Goal: Task Accomplishment & Management: Complete application form

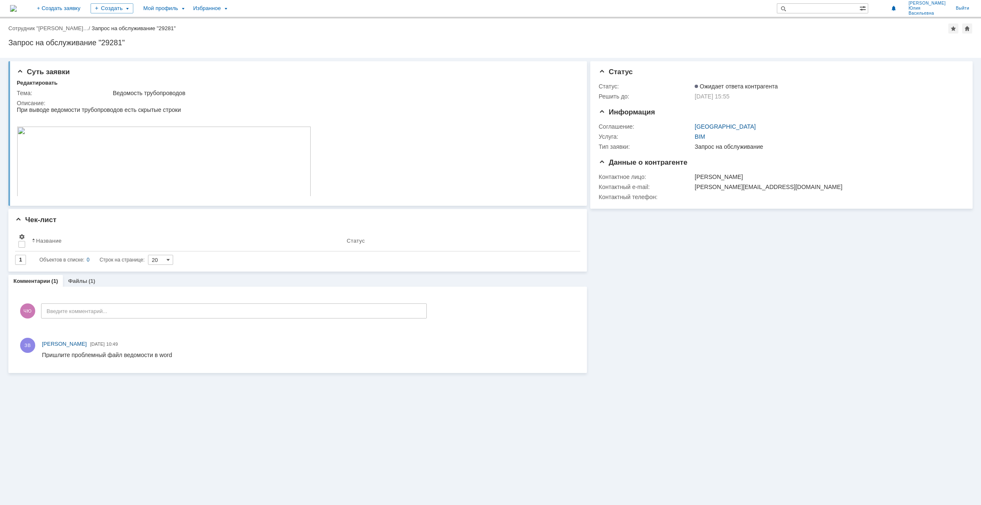
click at [17, 8] on img at bounding box center [13, 8] width 7 height 7
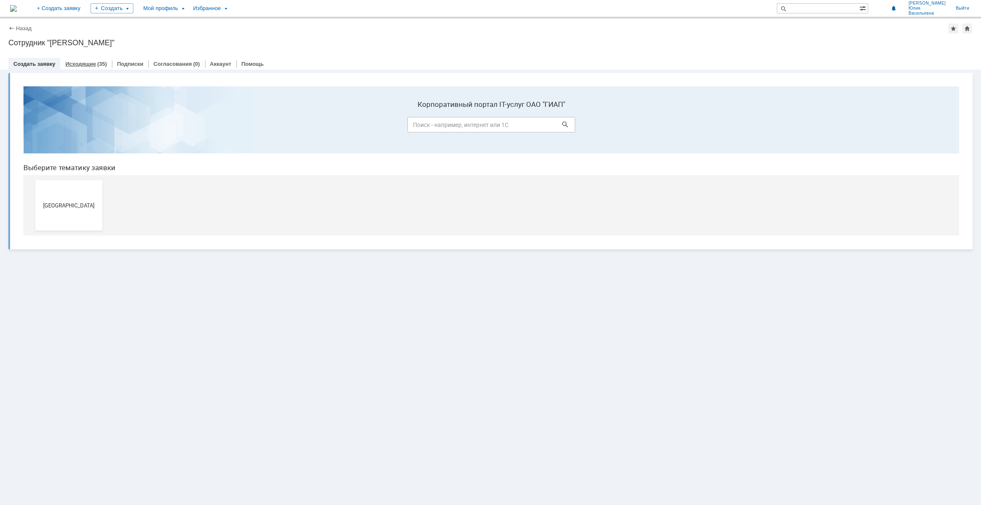
click at [84, 63] on link "Исходящие" at bounding box center [80, 64] width 31 height 6
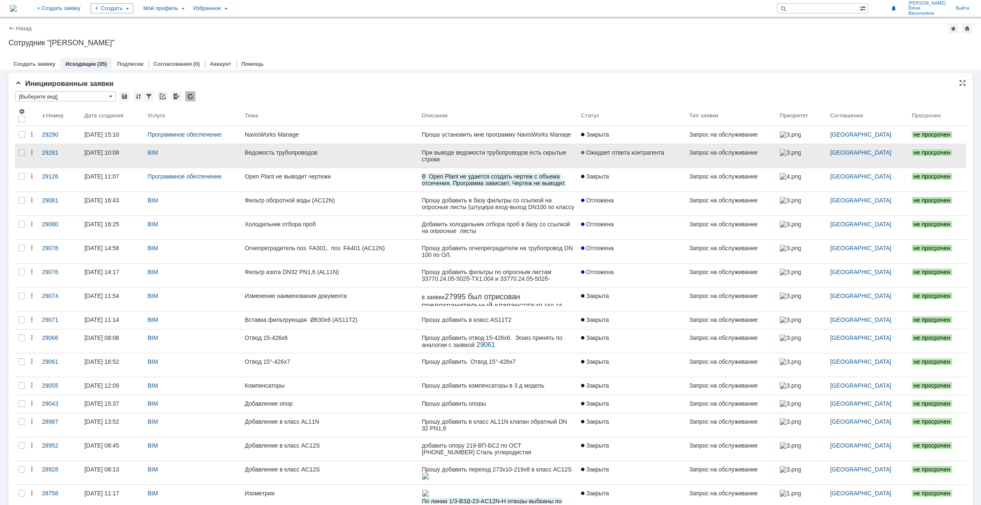
click at [657, 151] on span "Ожидает ответа контрагента" at bounding box center [622, 152] width 83 height 7
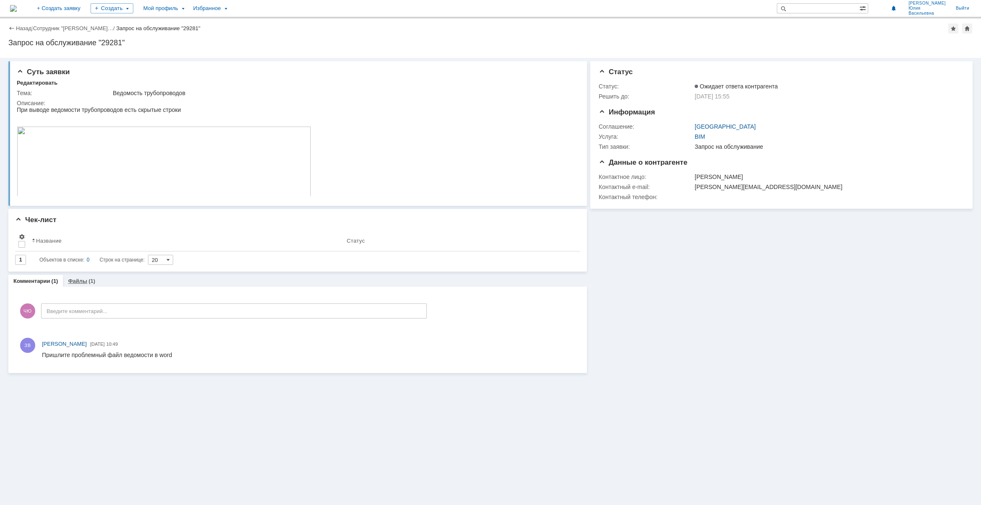
click at [78, 283] on link "Файлы" at bounding box center [77, 281] width 19 height 6
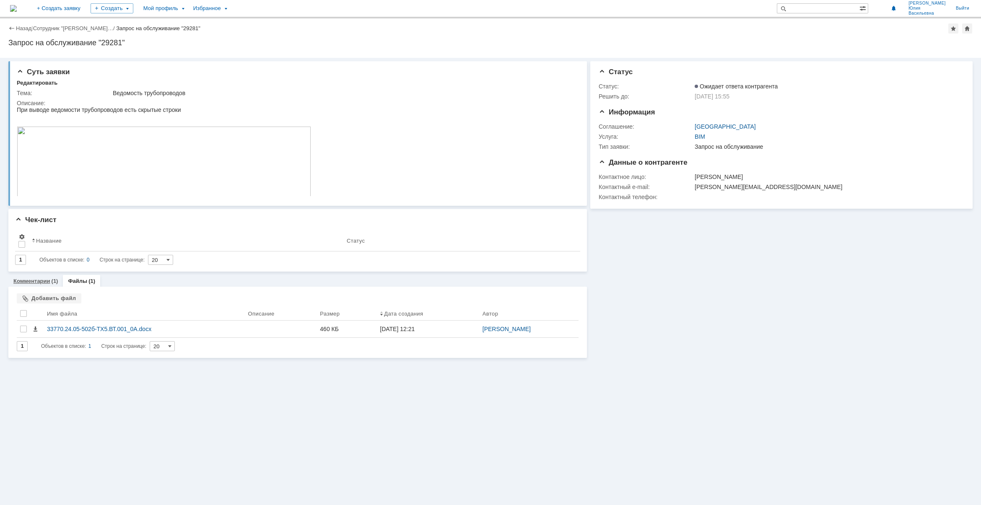
click at [35, 286] on div "Комментарии (1)" at bounding box center [35, 281] width 54 height 12
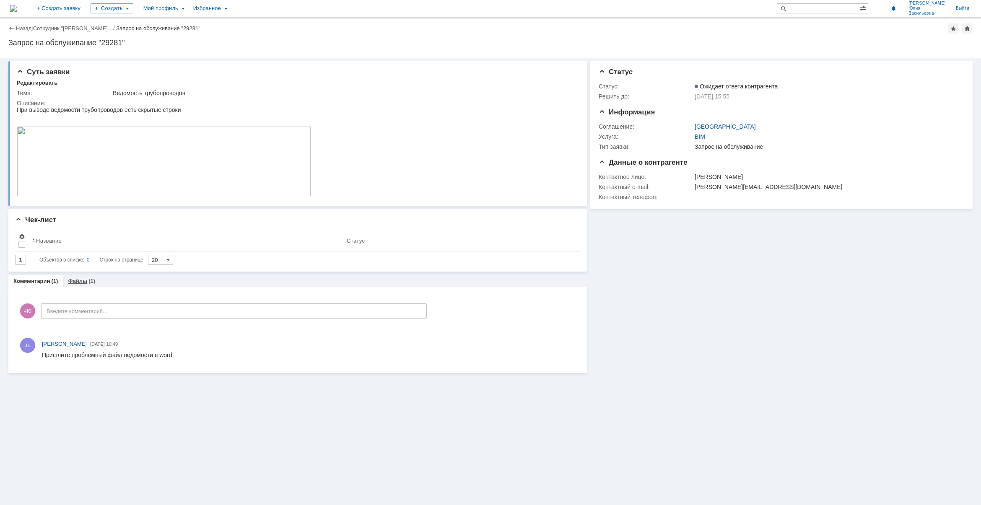
click at [73, 280] on link "Файлы" at bounding box center [77, 281] width 19 height 6
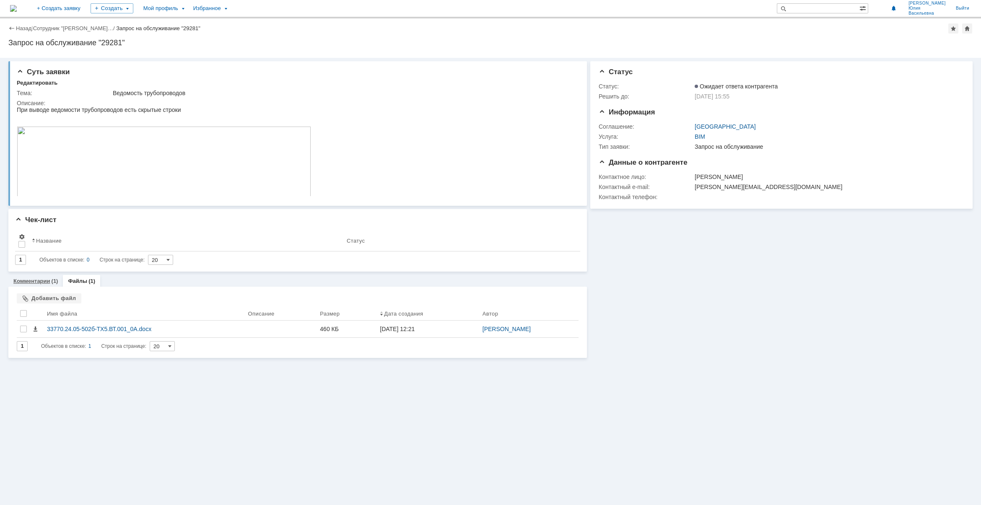
click at [40, 279] on link "Комментарии" at bounding box center [31, 281] width 37 height 6
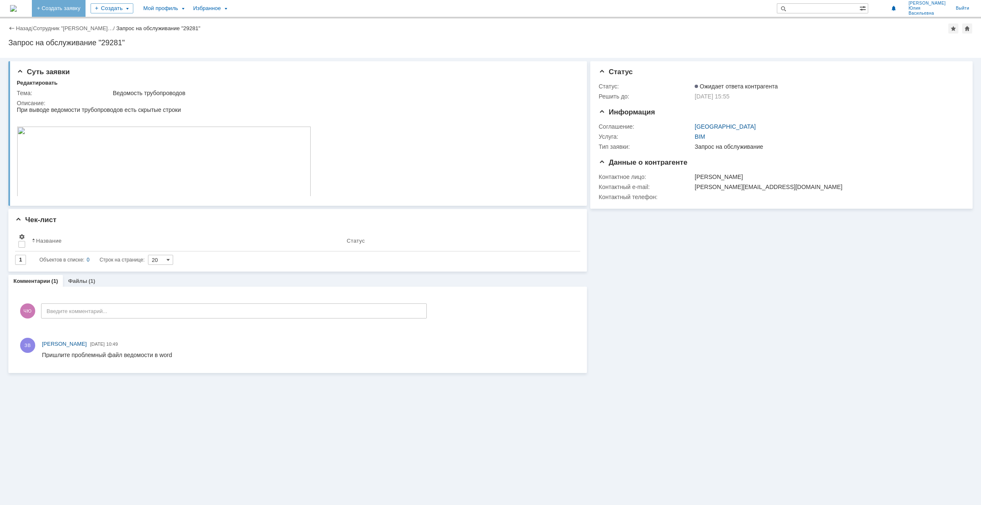
click at [85, 11] on link "+ Создать заявку" at bounding box center [59, 8] width 54 height 17
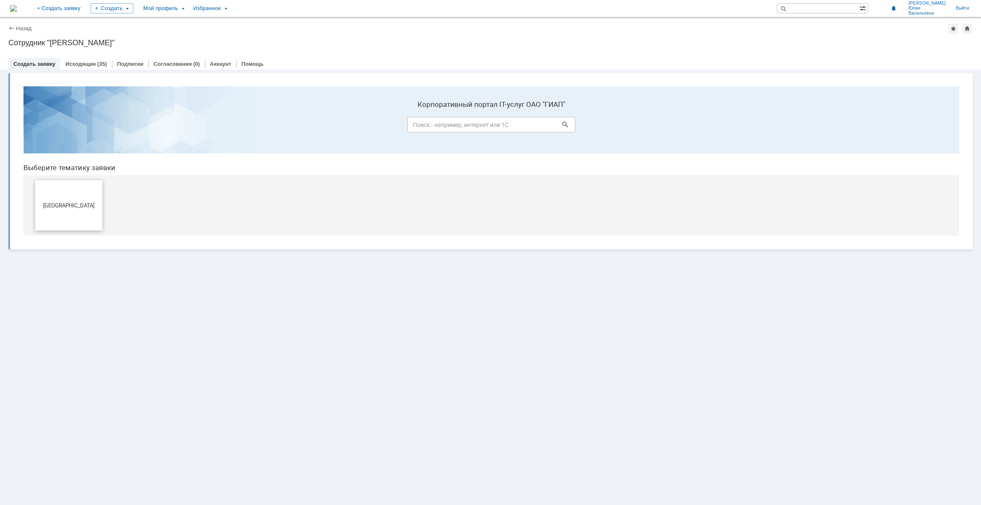
click at [65, 200] on button "[GEOGRAPHIC_DATA]" at bounding box center [68, 205] width 67 height 50
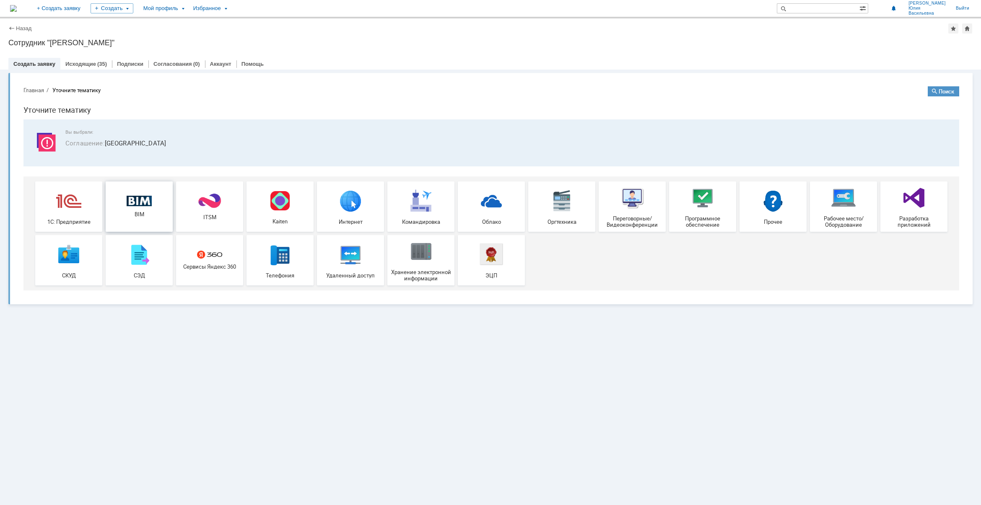
click at [131, 196] on img at bounding box center [139, 201] width 25 height 11
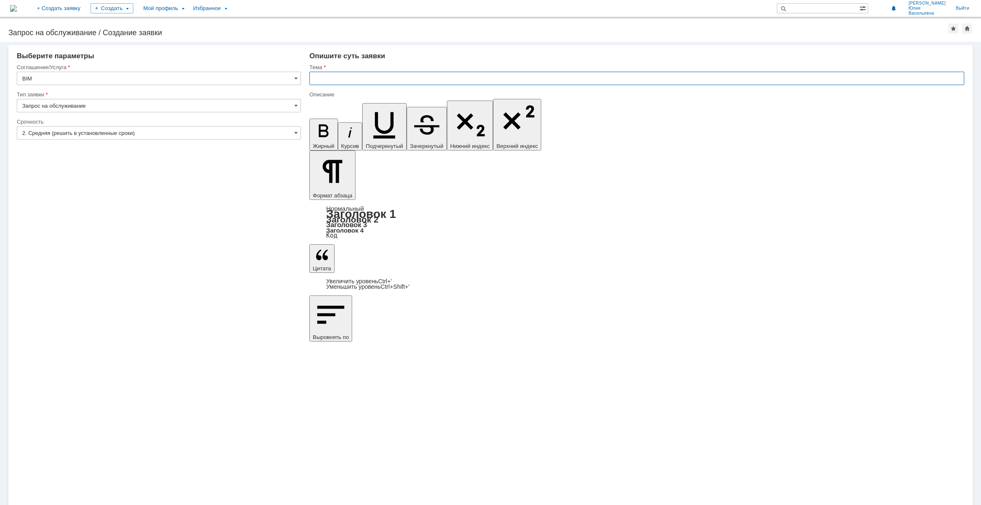
click at [379, 78] on input "text" at bounding box center [636, 78] width 655 height 13
click at [340, 79] on input "text" at bounding box center [636, 78] width 655 height 13
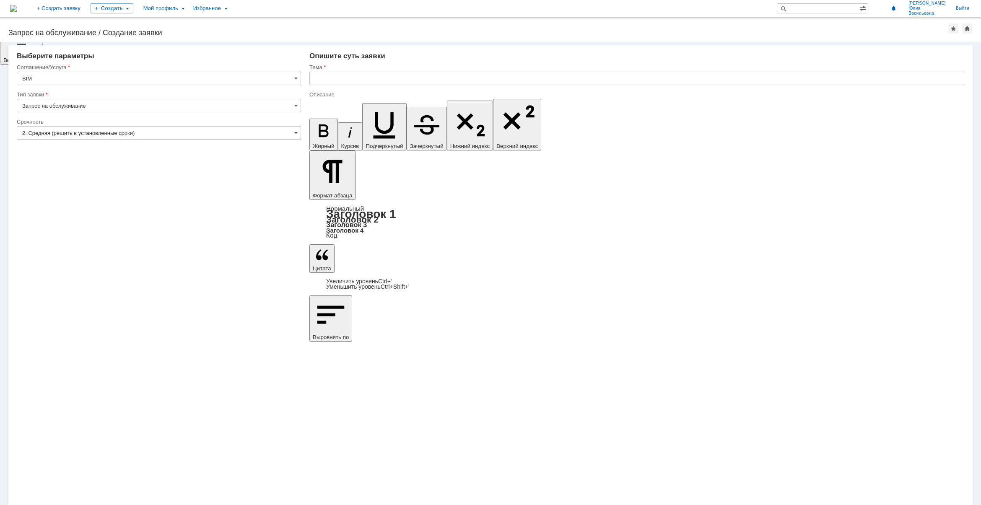
drag, startPoint x: 396, startPoint y: 3534, endPoint x: 424, endPoint y: 3531, distance: 27.8
click at [319, 124] on icon "button" at bounding box center [324, 130] width 10 height 13
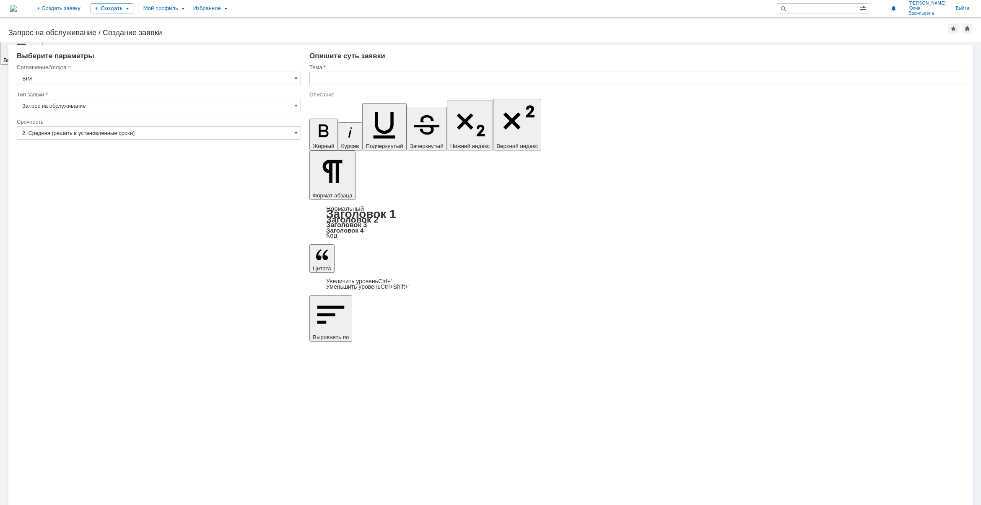
drag, startPoint x: 461, startPoint y: 3485, endPoint x: 486, endPoint y: 3485, distance: 25.6
click at [313, 120] on icon "button" at bounding box center [324, 131] width 22 height 22
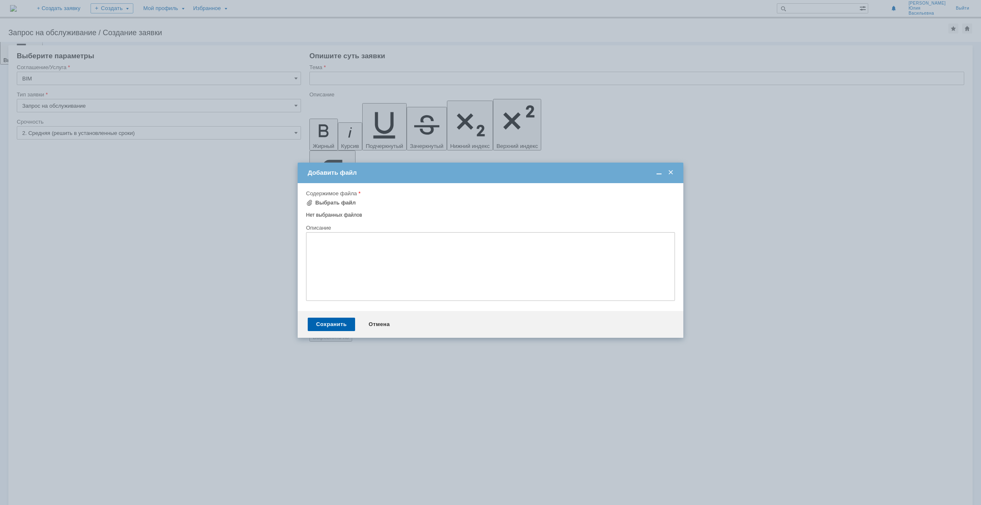
click at [675, 173] on div "Добавить файл" at bounding box center [491, 173] width 386 height 10
click at [379, 329] on div "Отмена" at bounding box center [379, 324] width 38 height 13
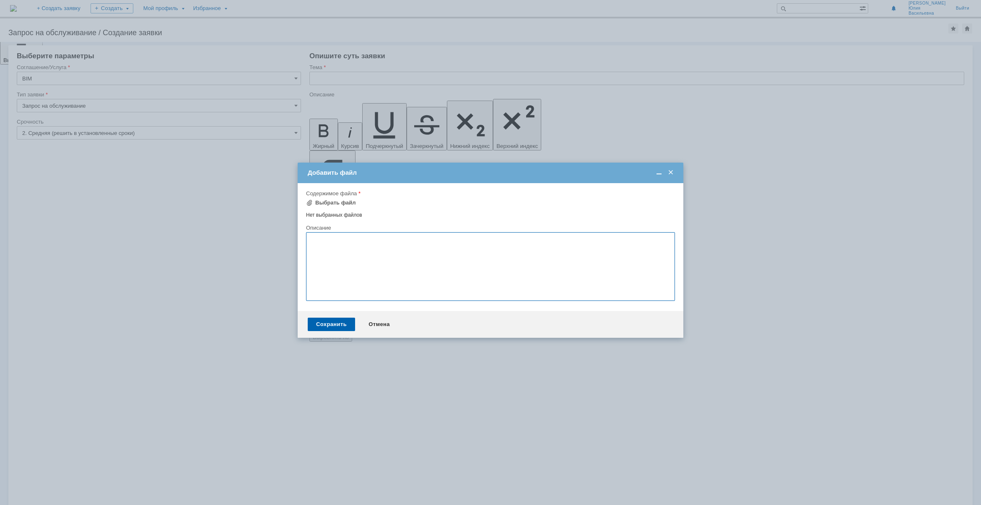
click at [521, 296] on textarea at bounding box center [490, 266] width 369 height 69
click at [671, 173] on span at bounding box center [670, 173] width 8 height 8
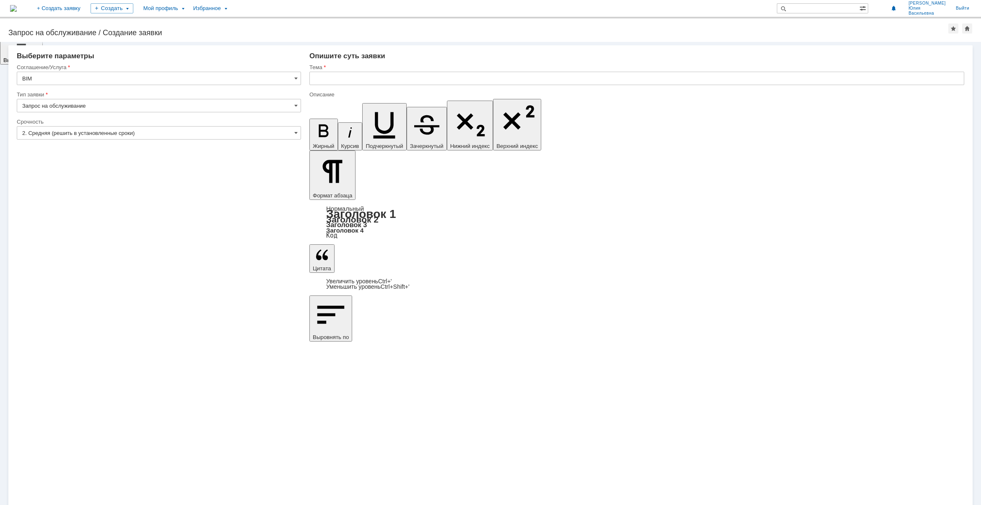
click at [359, 78] on input "text" at bounding box center [636, 78] width 655 height 13
type input "Узлы подключения рукавов"
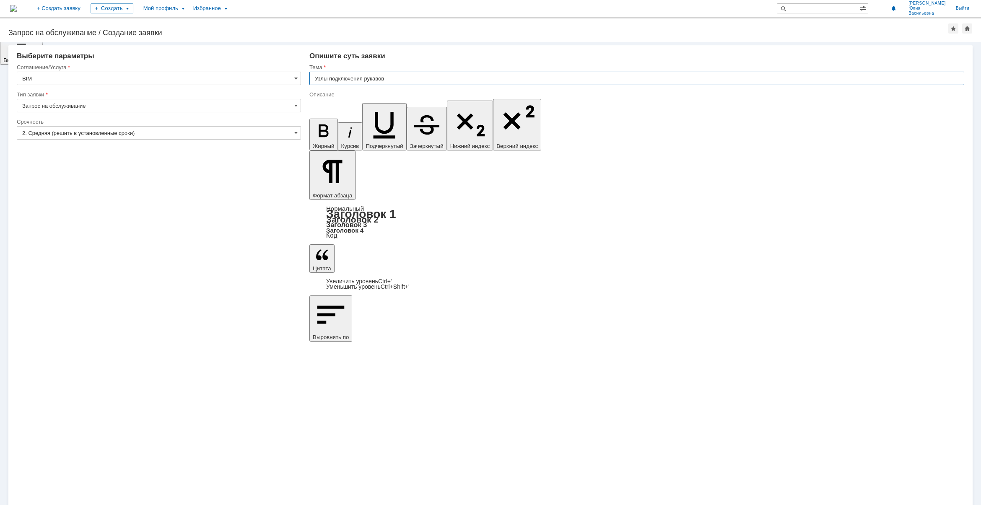
drag, startPoint x: 386, startPoint y: 77, endPoint x: 331, endPoint y: 78, distance: 55.3
click at [331, 78] on input "Узлы подключения рукавов" at bounding box center [636, 78] width 655 height 13
click at [387, 75] on input "Узлы подключения рукавов" at bounding box center [636, 78] width 655 height 13
drag, startPoint x: 390, startPoint y: 76, endPoint x: 423, endPoint y: 69, distance: 33.9
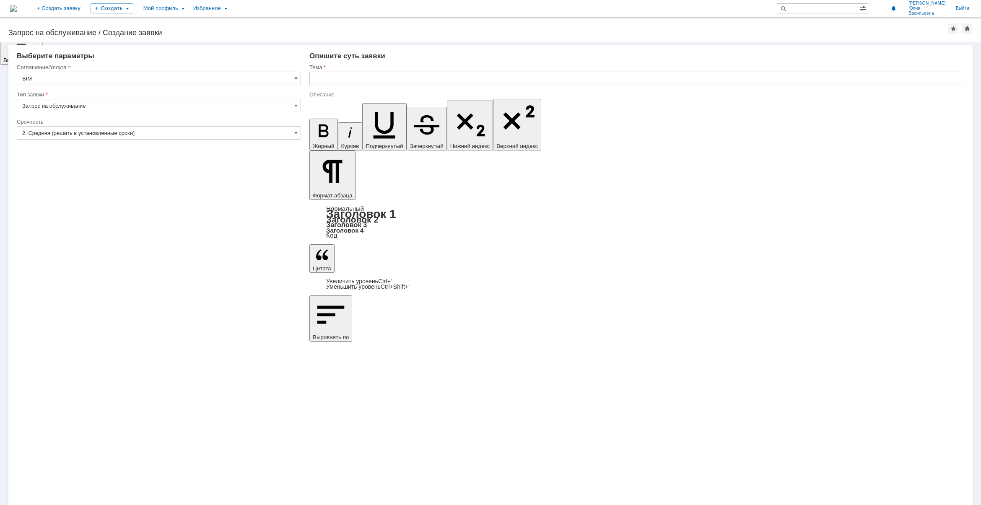
drag, startPoint x: 324, startPoint y: 3562, endPoint x: 317, endPoint y: 3562, distance: 7.1
click at [345, 78] on input "text" at bounding box center [636, 78] width 655 height 13
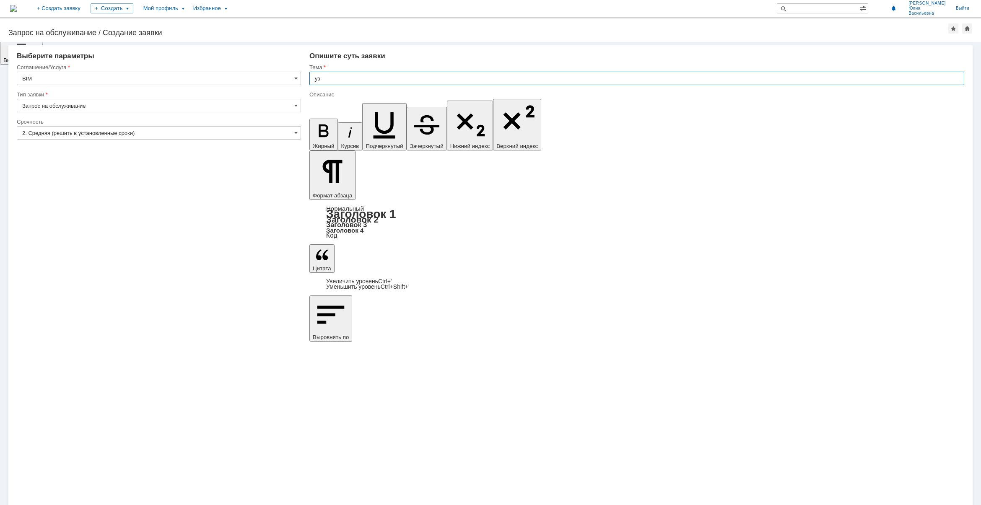
type input "у"
type input "Узел подключения рукава (на трубопроводах 25-1/3(4)-МТС-1-AS11M-N)"
click at [506, 76] on input "Узел подключения рукава (на трубопроводах 25-1/3(4)-МТС-1-AS11M-N)" at bounding box center [636, 78] width 655 height 13
click at [523, 78] on input "Узел подключения рукава (на трубопроводах 25-1/3(4)-МТС-1-AS11M-N)" at bounding box center [636, 78] width 655 height 13
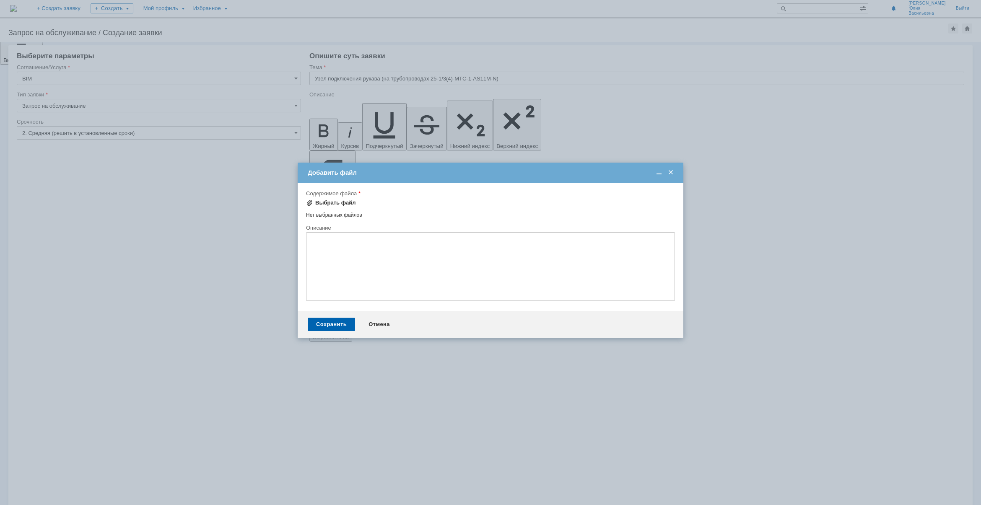
click at [317, 199] on div "Выбрать файл" at bounding box center [335, 202] width 41 height 7
click at [336, 332] on div "Сохранить" at bounding box center [331, 325] width 47 height 13
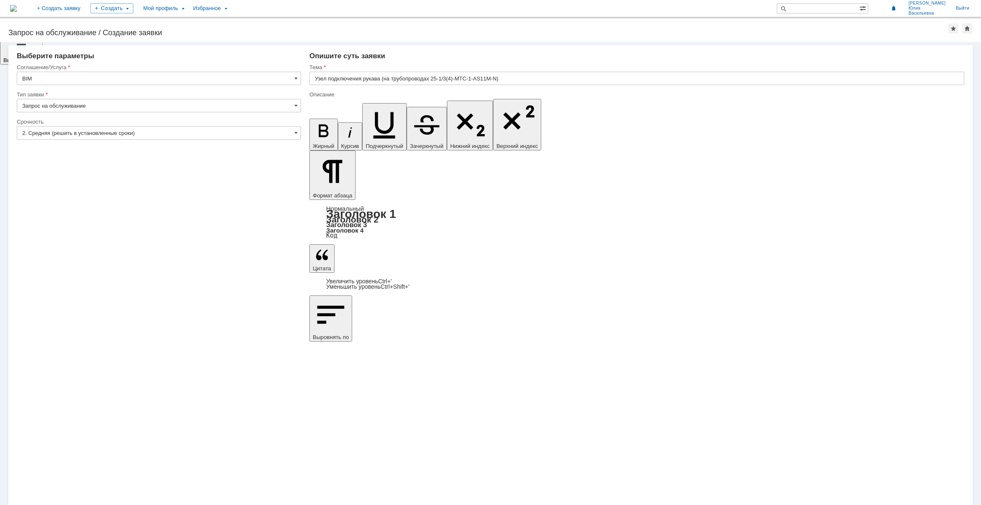
scroll to position [425, 0]
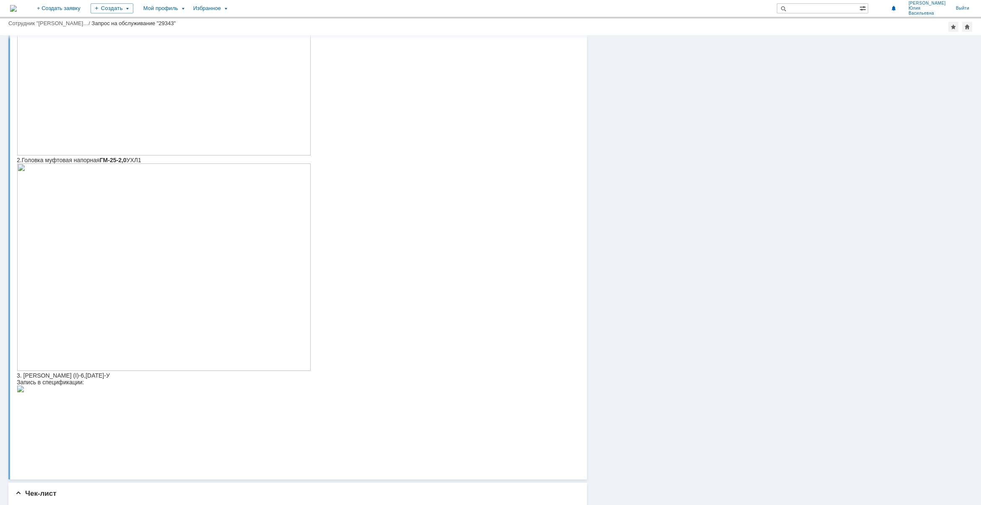
scroll to position [267, 0]
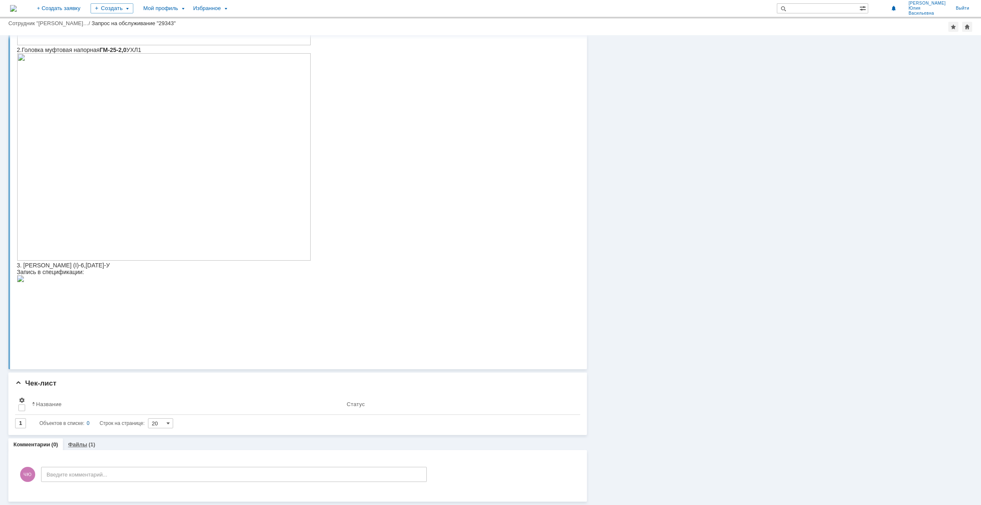
click at [88, 443] on div "(1)" at bounding box center [91, 444] width 7 height 6
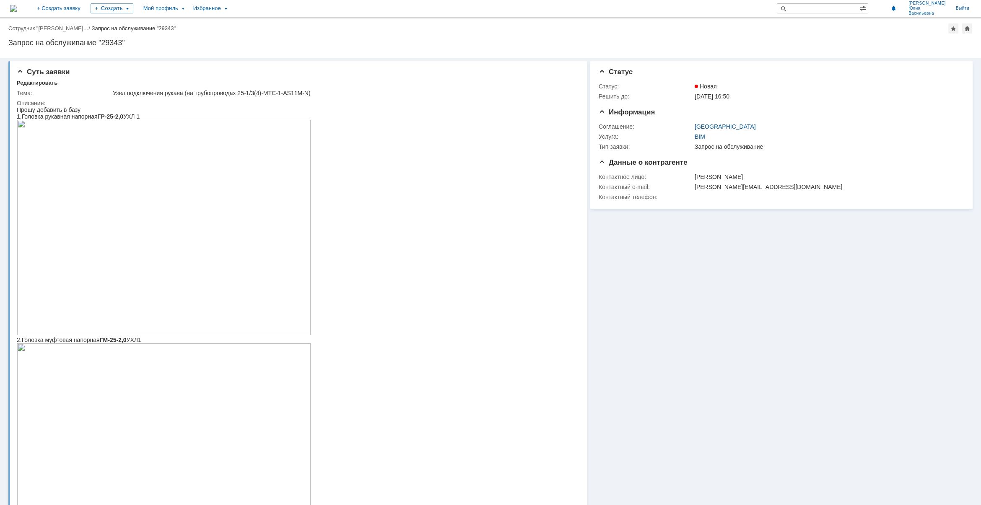
click at [17, 9] on img at bounding box center [13, 8] width 7 height 7
